Goal: Information Seeking & Learning: Understand process/instructions

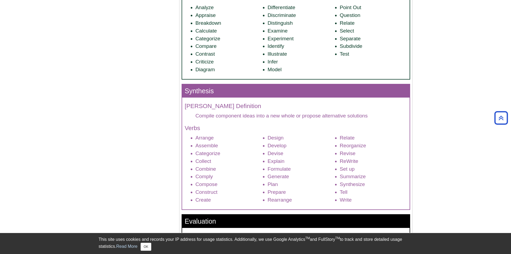
scroll to position [526, 0]
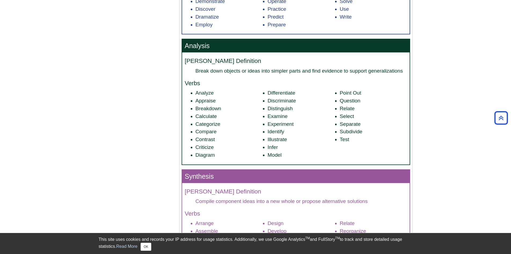
click at [281, 108] on li "Distinguish" at bounding box center [301, 109] width 67 height 8
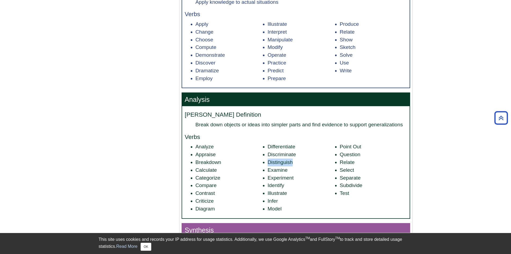
scroll to position [499, 0]
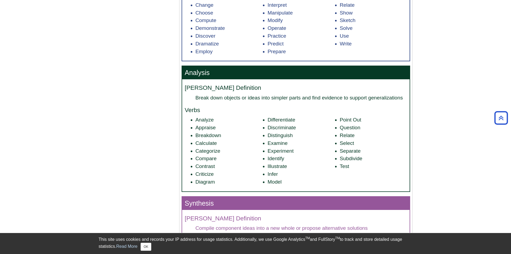
click at [274, 156] on li "Identify" at bounding box center [301, 159] width 67 height 8
click at [283, 128] on li "Discriminate" at bounding box center [301, 128] width 67 height 8
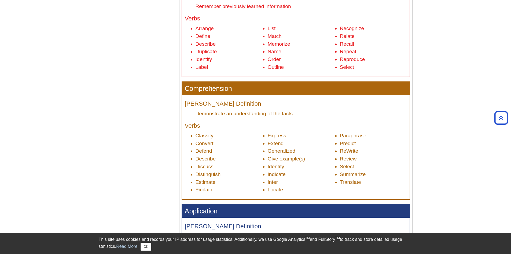
scroll to position [231, 0]
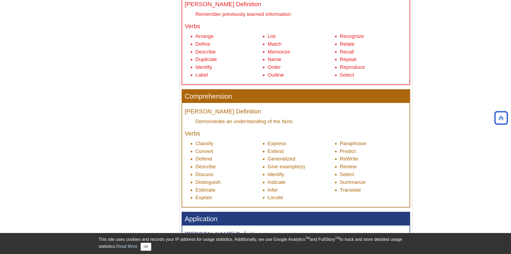
click at [348, 37] on li "Recognize" at bounding box center [373, 36] width 67 height 8
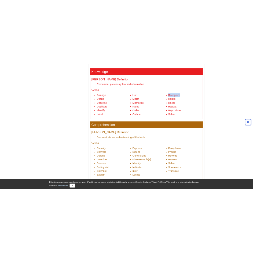
scroll to position [150, 0]
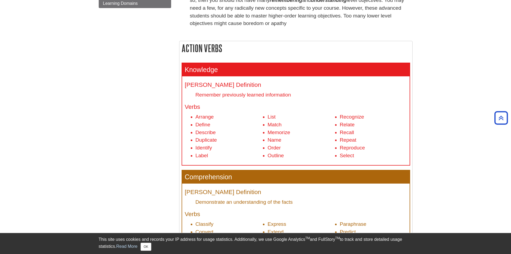
click at [204, 132] on li "Describe" at bounding box center [229, 133] width 67 height 8
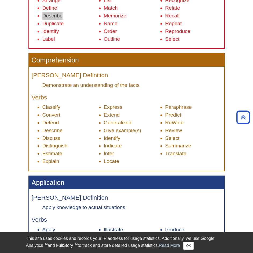
scroll to position [392, 0]
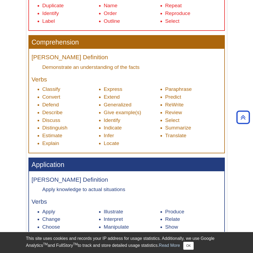
click at [49, 144] on li "Explain" at bounding box center [70, 144] width 56 height 8
drag, startPoint x: 45, startPoint y: 68, endPoint x: 146, endPoint y: 66, distance: 101.5
click at [146, 66] on dd "Demonstrate an understanding of the facts" at bounding box center [131, 67] width 179 height 7
click at [118, 68] on dd "Demonstrate an understanding of the facts" at bounding box center [131, 67] width 179 height 7
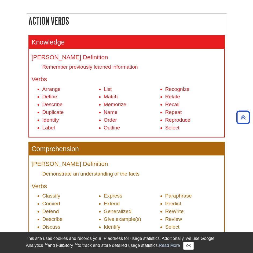
scroll to position [284, 0]
